Goal: Information Seeking & Learning: Learn about a topic

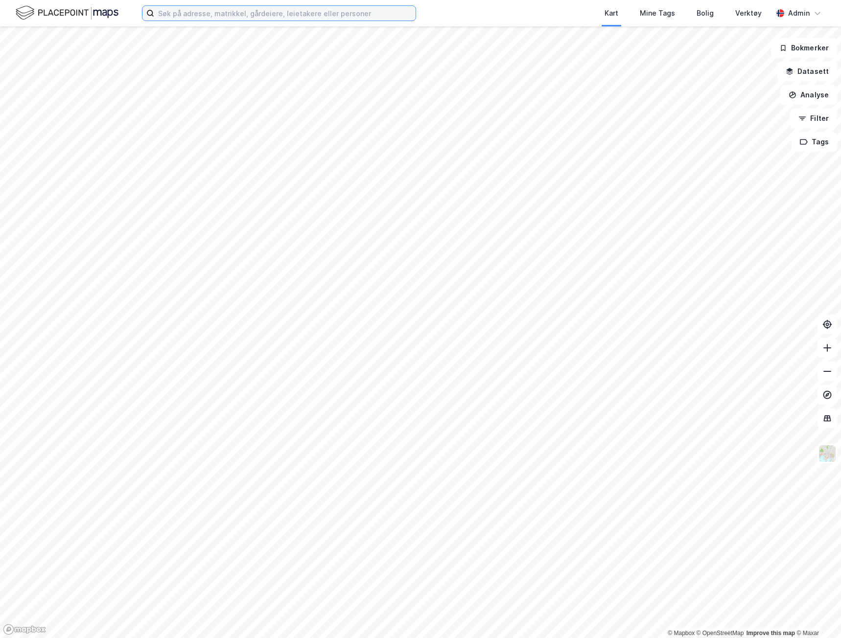
click at [222, 9] on input at bounding box center [284, 13] width 261 height 15
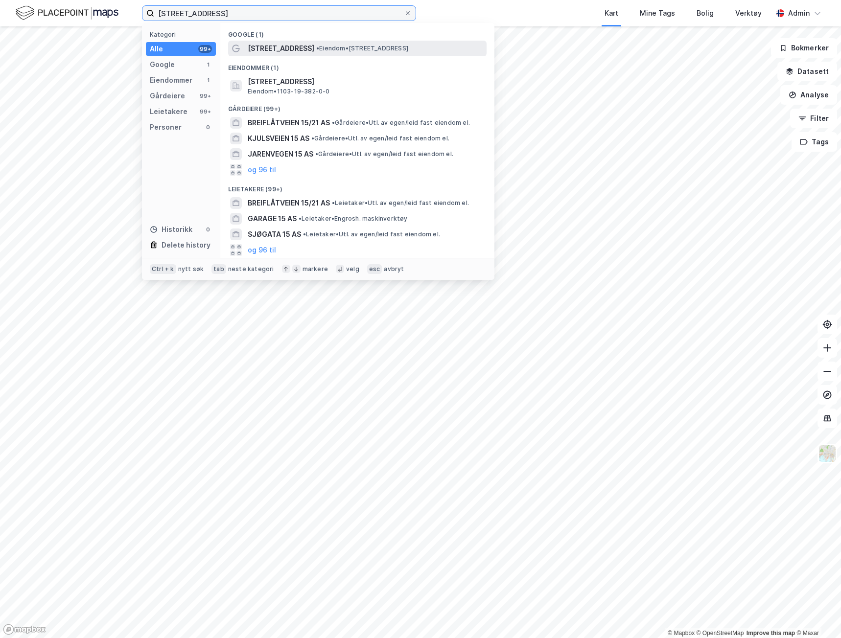
type input "[STREET_ADDRESS]"
click at [308, 43] on div "[STREET_ADDRESS] • Eiendom • [STREET_ADDRESS]" at bounding box center [366, 49] width 237 height 12
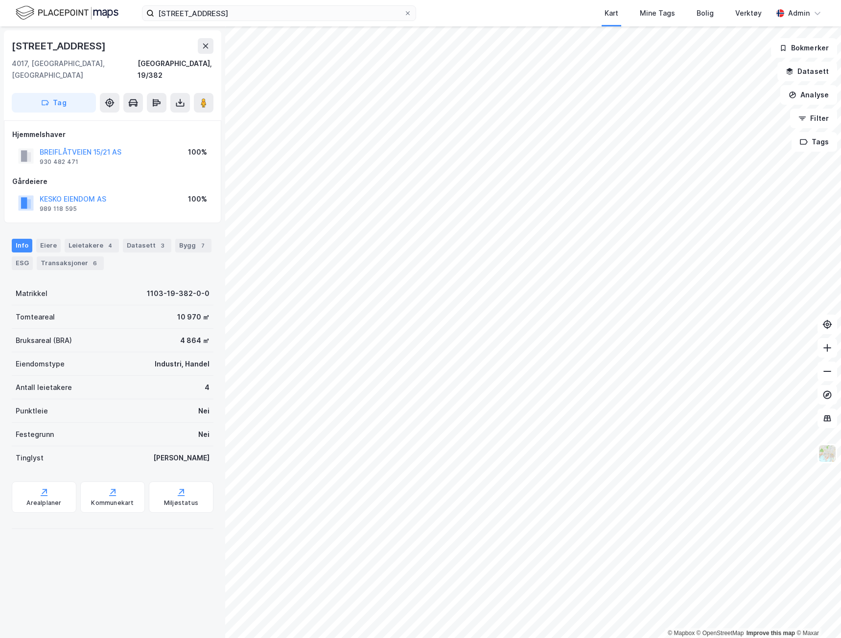
click at [87, 47] on div "[STREET_ADDRESS]" at bounding box center [113, 46] width 202 height 16
drag, startPoint x: 83, startPoint y: 45, endPoint x: 5, endPoint y: 46, distance: 77.8
click at [5, 46] on div "[STREET_ADDRESS]" at bounding box center [112, 75] width 217 height 90
copy div "[STREET_ADDRESS]"
click at [191, 288] on div "1103-19-382-0-0" at bounding box center [178, 294] width 63 height 12
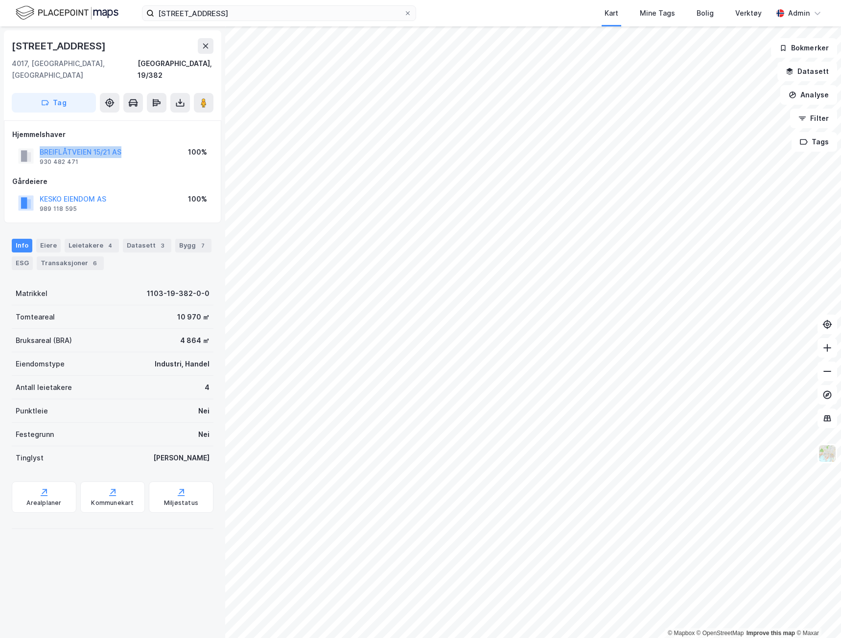
drag, startPoint x: 119, startPoint y: 137, endPoint x: 35, endPoint y: 135, distance: 84.2
click at [35, 144] on div "BREIFLÅTVEIEN 15/21 AS 930 482 471 100%" at bounding box center [112, 155] width 201 height 23
copy button "BREIFLÅTVEIEN 15/21 AS"
click at [177, 239] on div "Bygg 7" at bounding box center [193, 246] width 36 height 14
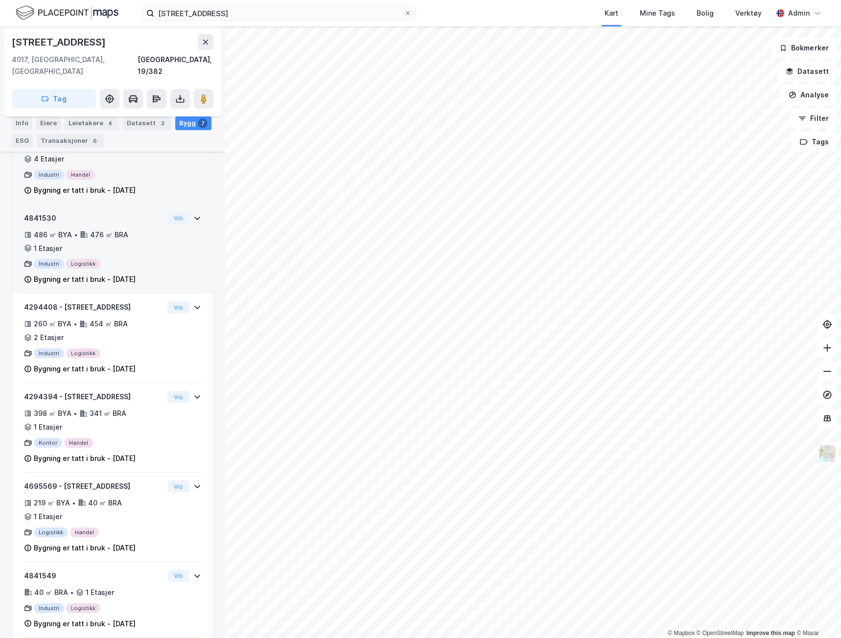
scroll to position [145, 0]
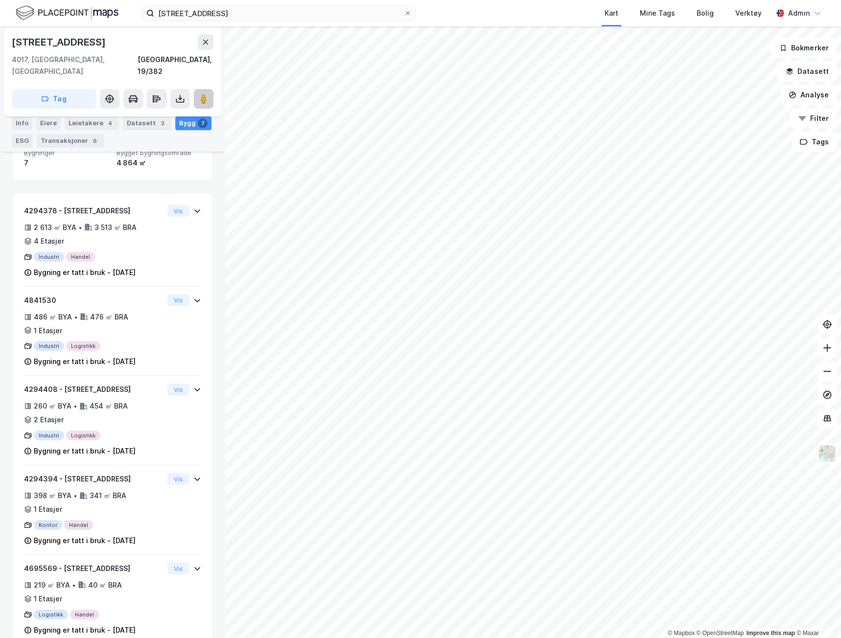
click at [209, 89] on button at bounding box center [204, 99] width 20 height 20
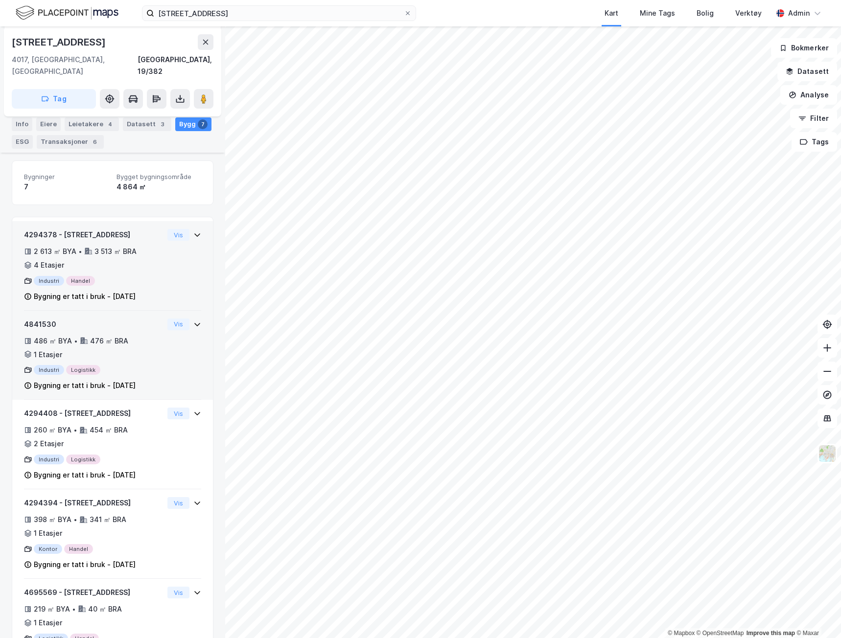
scroll to position [133, 0]
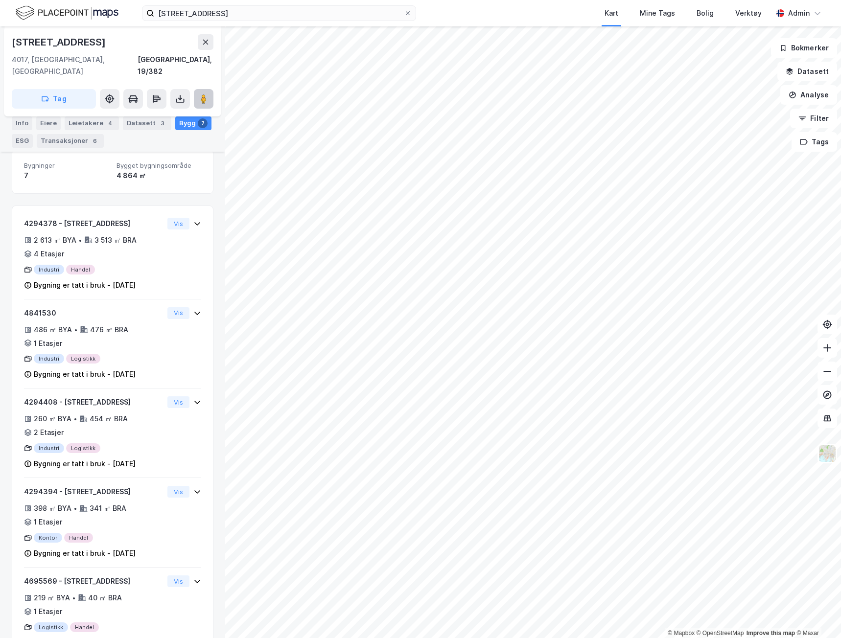
click at [208, 92] on button at bounding box center [204, 99] width 20 height 20
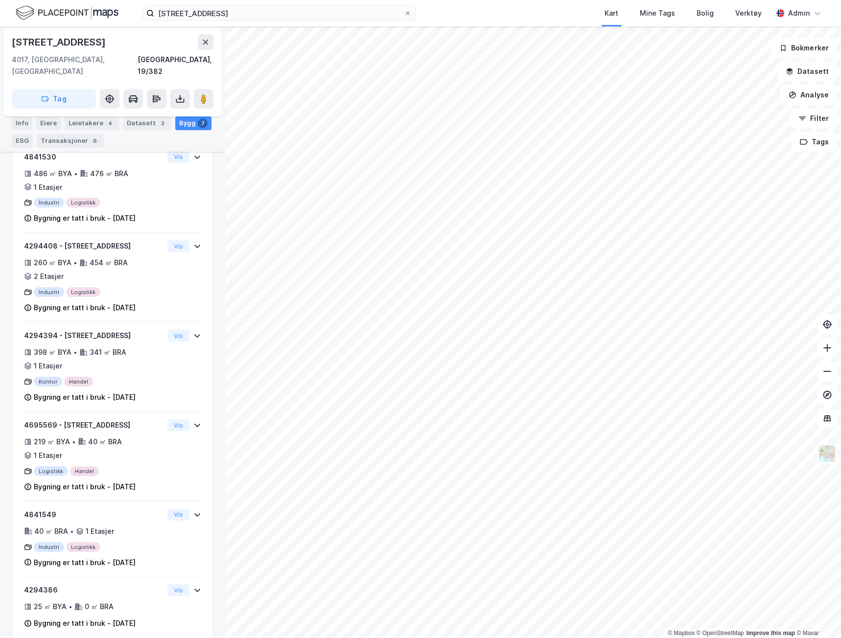
scroll to position [292, 0]
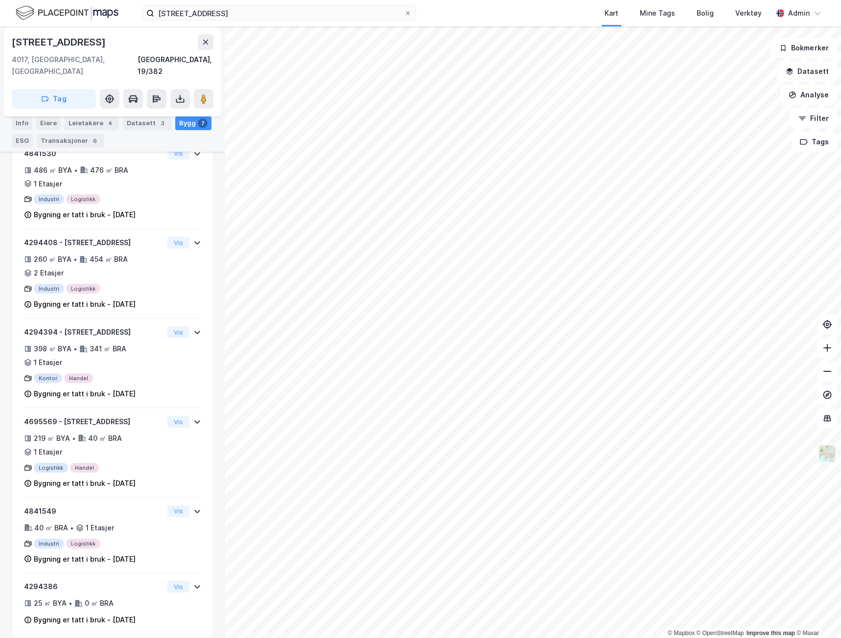
click at [826, 456] on img at bounding box center [827, 453] width 19 height 19
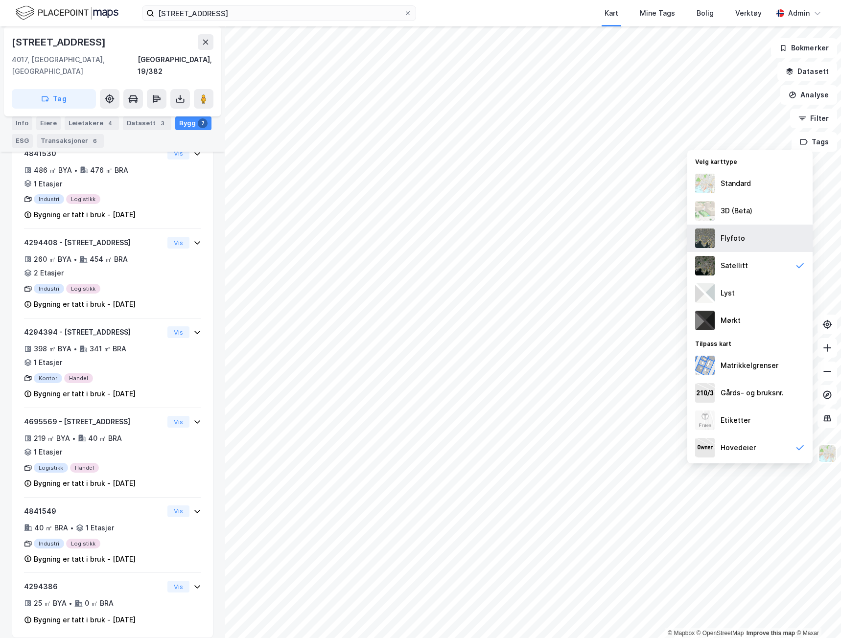
click at [740, 234] on div "Flyfoto" at bounding box center [732, 238] width 24 height 12
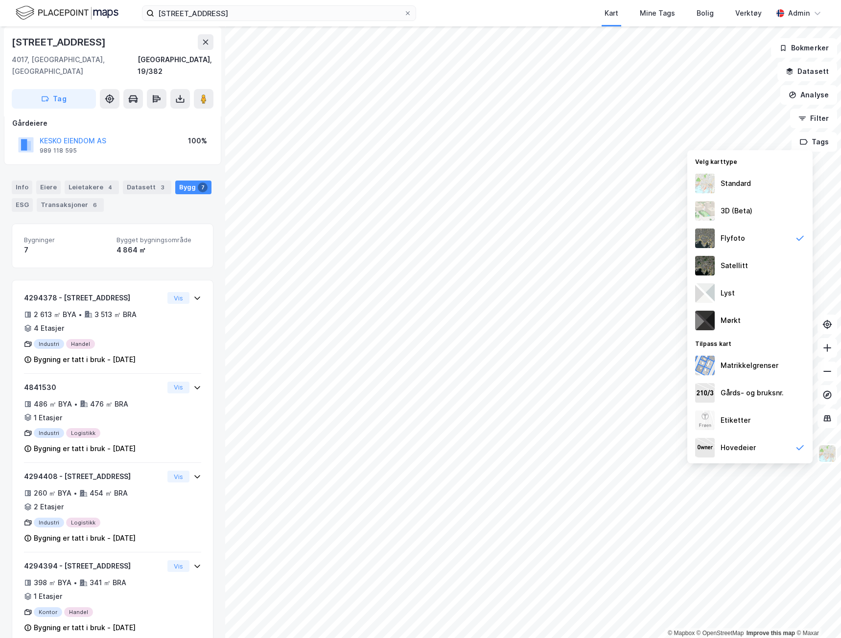
scroll to position [0, 0]
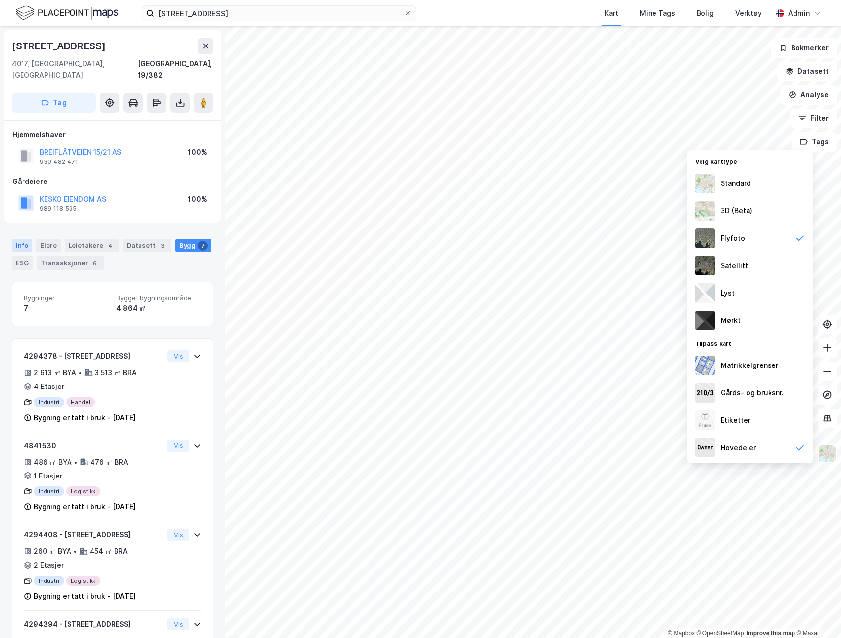
click at [26, 239] on div "Info" at bounding box center [22, 246] width 21 height 14
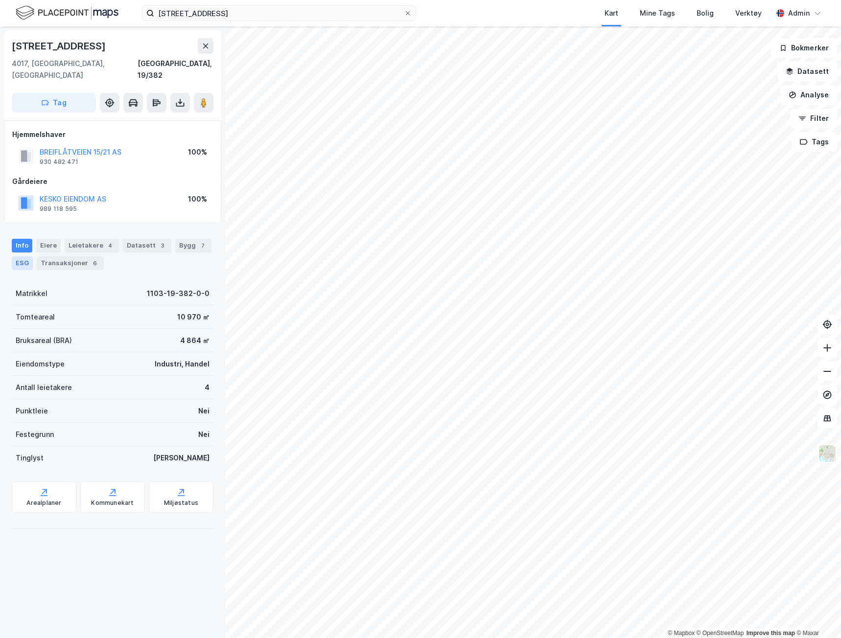
click at [29, 256] on div "ESG" at bounding box center [22, 263] width 21 height 14
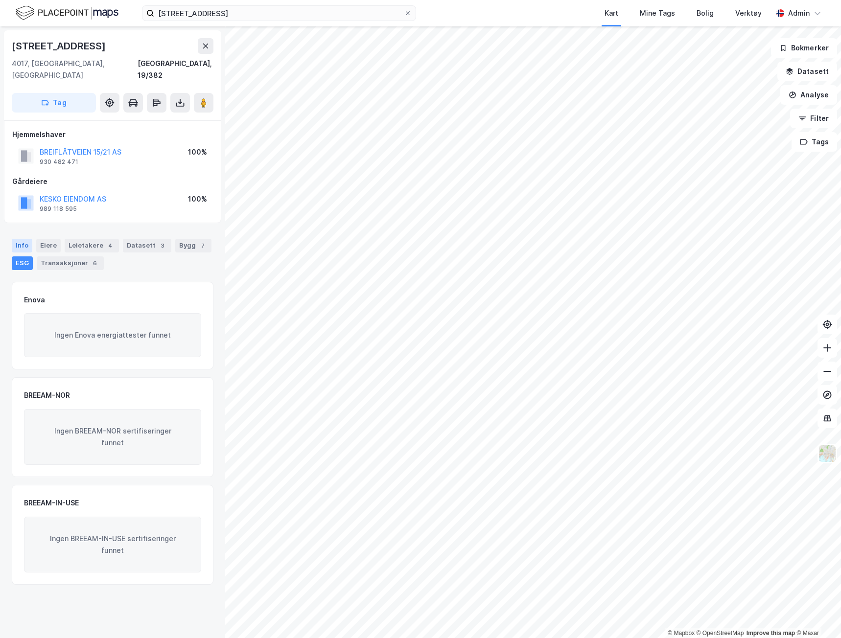
click at [28, 239] on div "Info" at bounding box center [22, 246] width 21 height 14
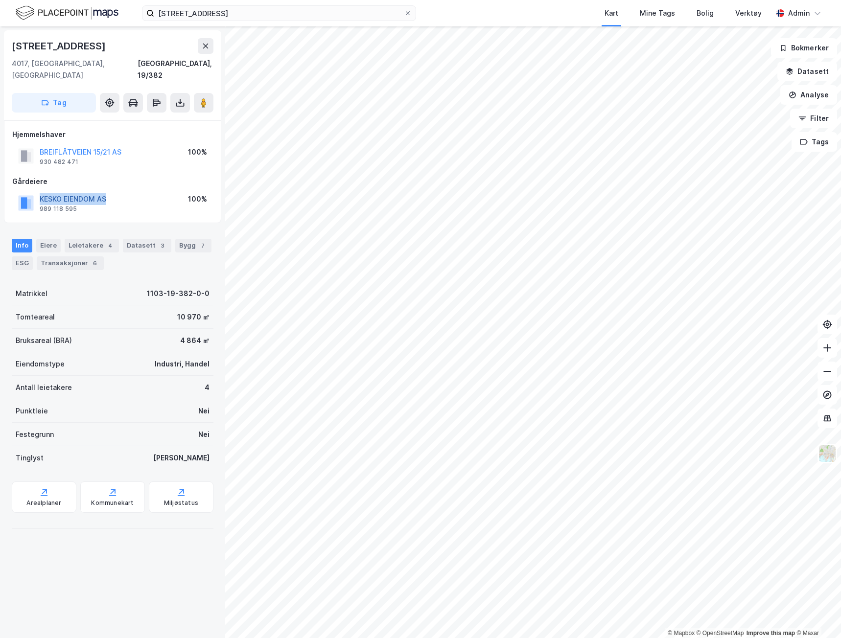
drag, startPoint x: 117, startPoint y: 184, endPoint x: 40, endPoint y: 185, distance: 77.3
click at [40, 191] on div "KESKO EIENDOM AS 989 118 595 100%" at bounding box center [112, 202] width 201 height 23
copy button "KESKO EIENDOM AS"
drag, startPoint x: 32, startPoint y: 137, endPoint x: 121, endPoint y: 136, distance: 88.6
click at [121, 146] on div "BREIFLÅTVEIEN 15/21 AS 930 482 471" at bounding box center [69, 156] width 103 height 20
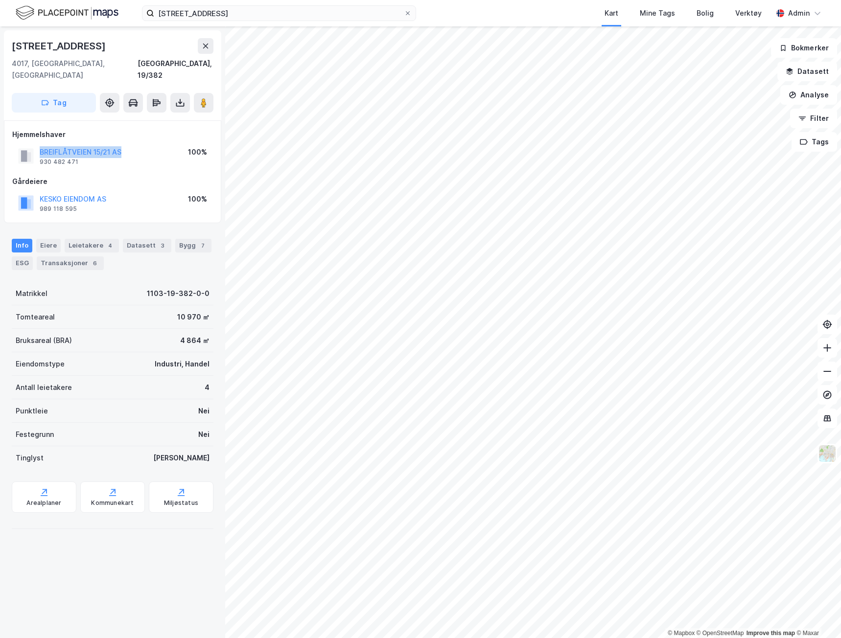
copy button "BREIFLÅTVEIEN 15/21 AS"
click at [85, 239] on div "Leietakere 4" at bounding box center [92, 246] width 54 height 14
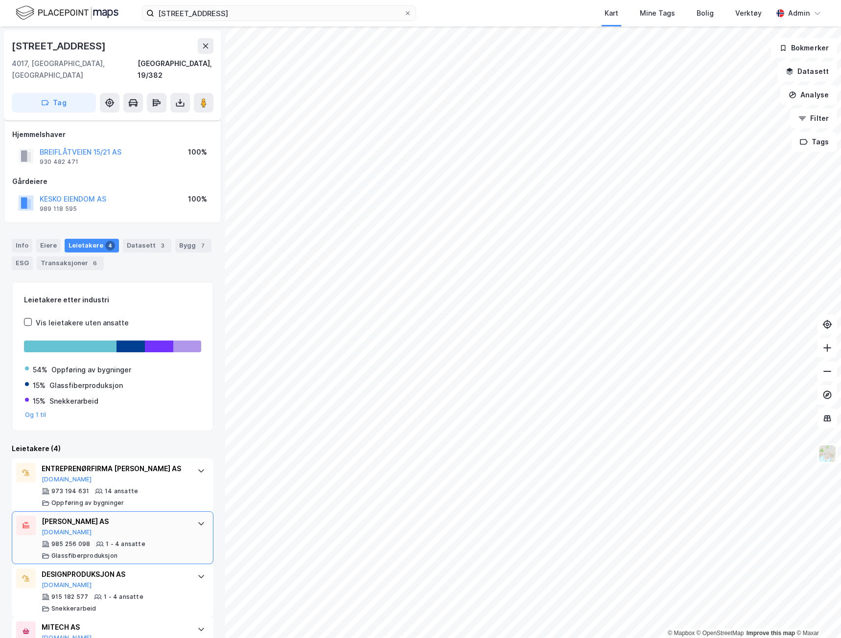
scroll to position [32, 0]
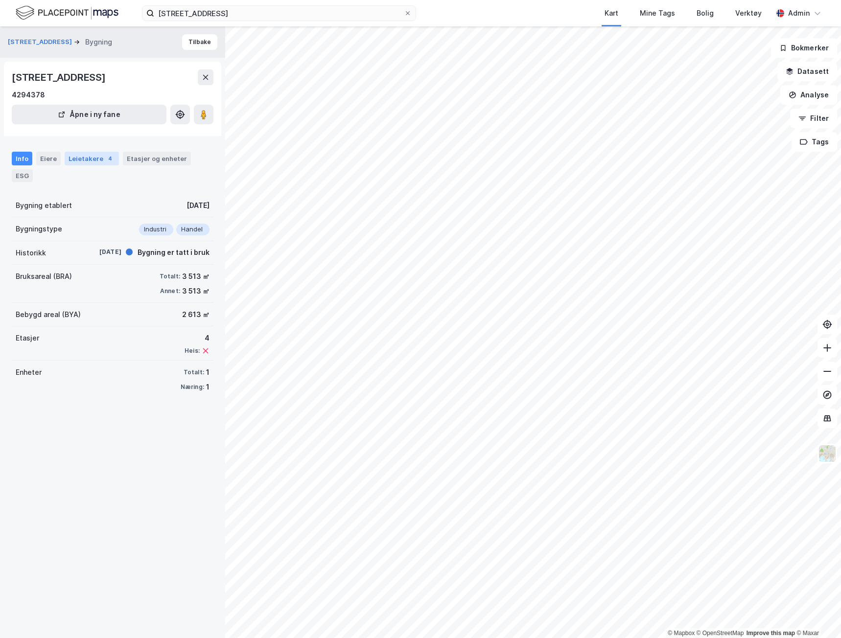
click at [92, 157] on div "Leietakere 4" at bounding box center [92, 159] width 54 height 14
